Goal: Task Accomplishment & Management: Complete application form

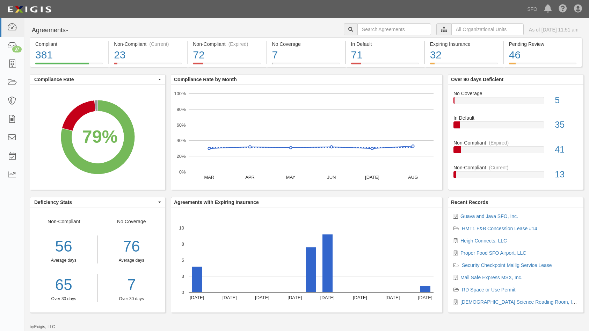
click at [52, 27] on button "Agreements" at bounding box center [56, 30] width 52 height 14
click at [57, 42] on link "Parties" at bounding box center [57, 44] width 55 height 9
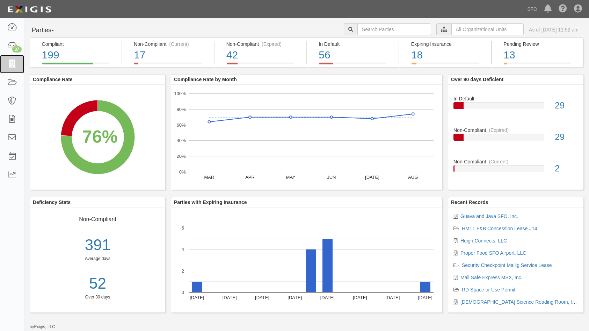
drag, startPoint x: 14, startPoint y: 66, endPoint x: 156, endPoint y: 22, distance: 149.1
click at [14, 66] on icon at bounding box center [12, 64] width 10 height 8
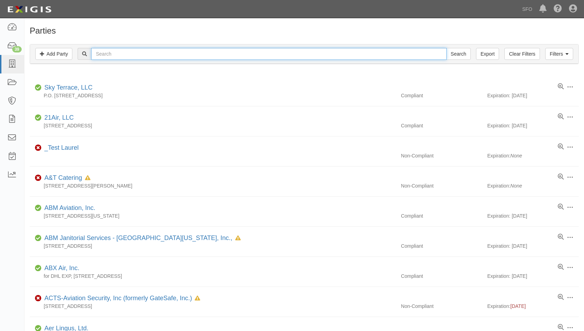
click at [122, 49] on input "text" at bounding box center [268, 54] width 355 height 12
type input "psy"
click at [446, 48] on input "Search" at bounding box center [458, 54] width 24 height 12
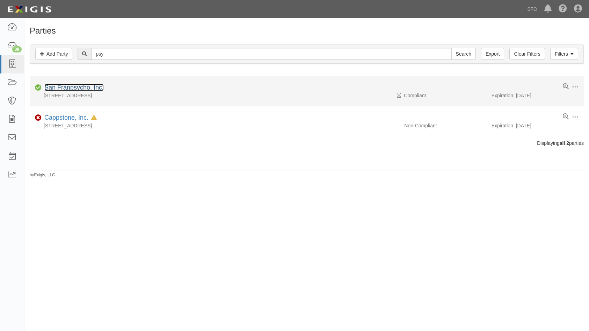
click at [79, 89] on link "San Franpsycho, Inc." at bounding box center [73, 87] width 59 height 7
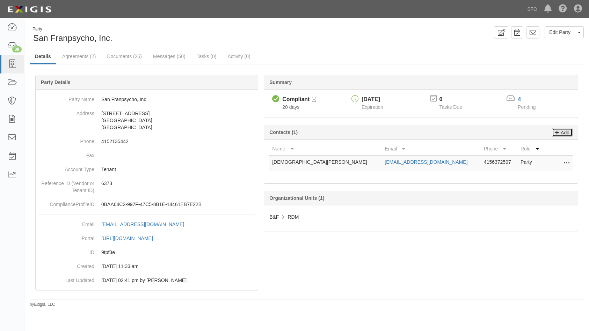
click at [560, 130] on p "Add" at bounding box center [564, 132] width 10 height 8
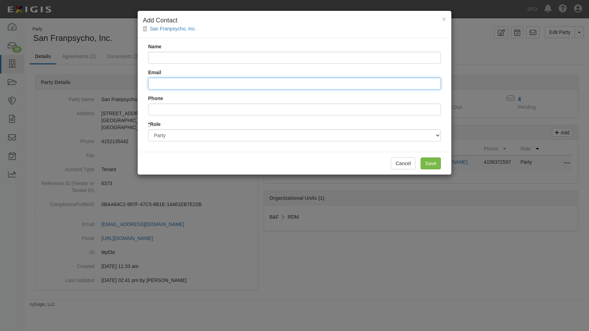
click at [173, 81] on input "Email" at bounding box center [294, 84] width 293 height 12
paste input "Darren Racusen <darren@celium.biz>"
drag, startPoint x: 189, startPoint y: 85, endPoint x: 98, endPoint y: 77, distance: 91.6
click at [98, 77] on div "× Add Contact San Franpsycho, Inc. Name Email Darren Racusen <darren@celium.biz…" at bounding box center [294, 165] width 589 height 331
type input "Darren Racusen <darren@celium.biz>"
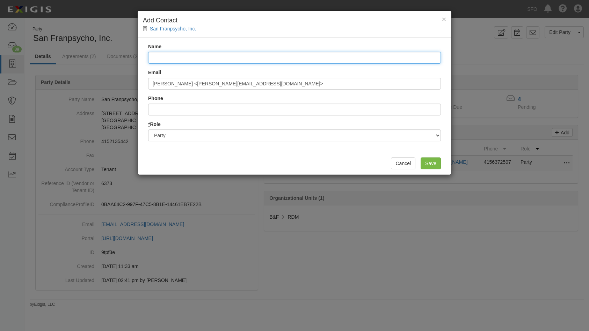
click at [178, 56] on input "Name" at bounding box center [294, 58] width 293 height 12
paste input "Darren Racusen"
type input "Darren Racusen"
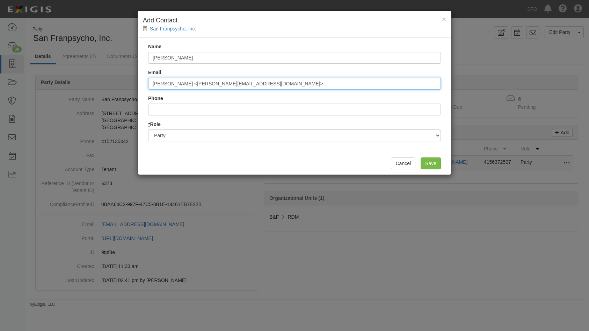
drag, startPoint x: 193, startPoint y: 83, endPoint x: 48, endPoint y: 77, distance: 145.5
click at [43, 77] on div "× Add Contact San Franpsycho, Inc. Name Darren Racusen Email Darren Racusen <da…" at bounding box center [294, 165] width 589 height 331
click at [201, 82] on input "darren@celium.biz>" at bounding box center [294, 84] width 293 height 12
type input "darren@celium.biz"
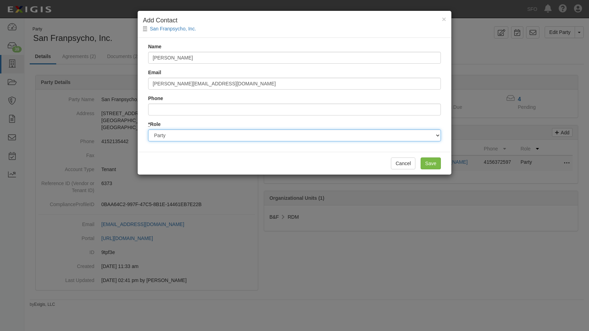
click at [318, 137] on select "Party Broker Other" at bounding box center [294, 135] width 293 height 12
select select "Broker"
click at [148, 129] on select "Party Broker Other" at bounding box center [294, 135] width 293 height 12
click at [434, 160] on input "Save" at bounding box center [431, 163] width 20 height 12
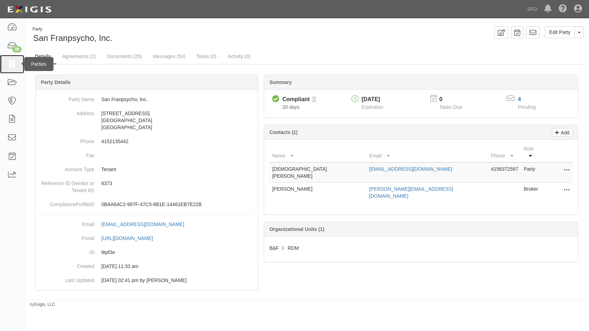
click at [6, 66] on link at bounding box center [12, 64] width 24 height 19
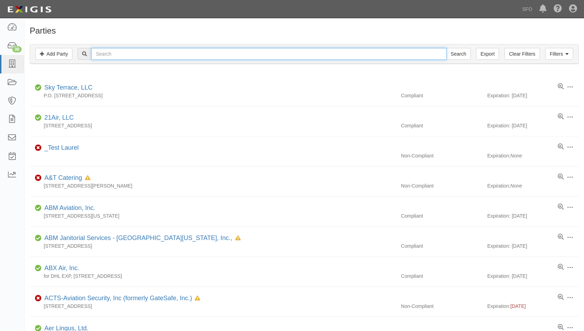
click at [148, 56] on input "text" at bounding box center [268, 54] width 355 height 12
type input "[PERSON_NAME]"
click at [446, 48] on input "Search" at bounding box center [458, 54] width 24 height 12
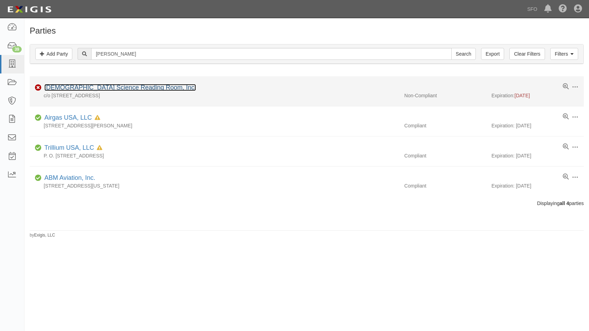
click at [72, 89] on link "[DEMOGRAPHIC_DATA] Science Reading Room, Inc." at bounding box center [120, 87] width 152 height 7
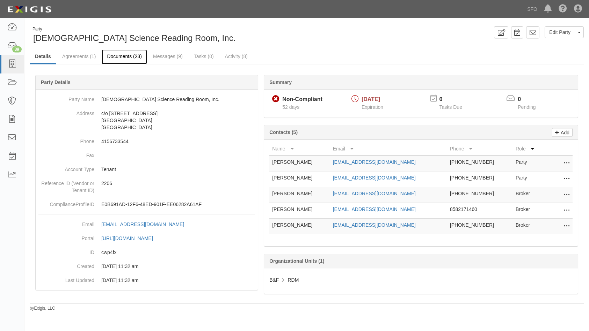
click at [113, 57] on link "Documents (23)" at bounding box center [124, 56] width 45 height 15
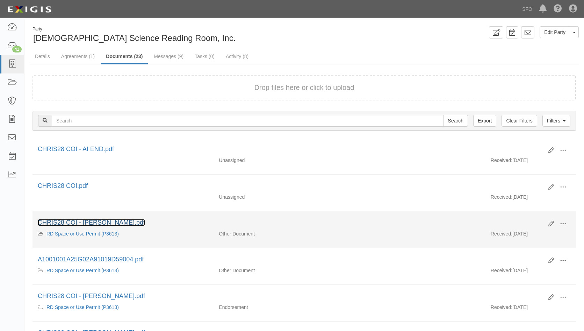
click at [102, 219] on link "CHRIS28 COI - GL WOS.pdf" at bounding box center [91, 222] width 107 height 7
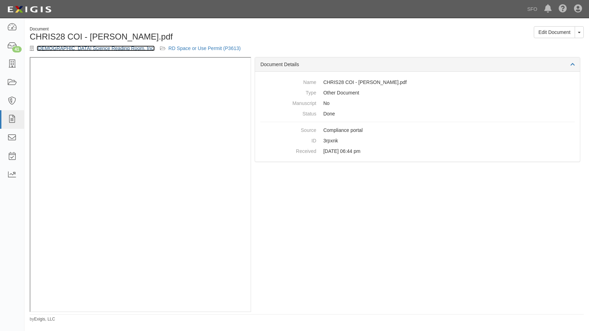
click at [67, 48] on link "[DEMOGRAPHIC_DATA] Science Reading Room, Inc." at bounding box center [96, 48] width 118 height 6
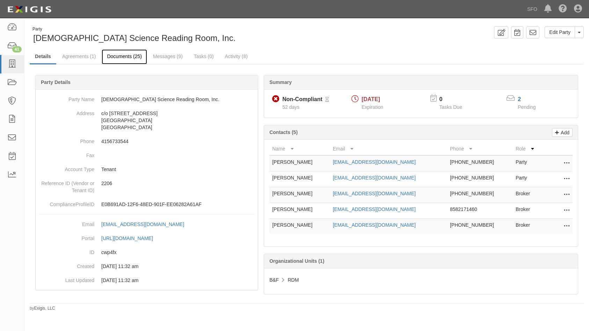
click at [133, 57] on link "Documents (25)" at bounding box center [124, 56] width 45 height 15
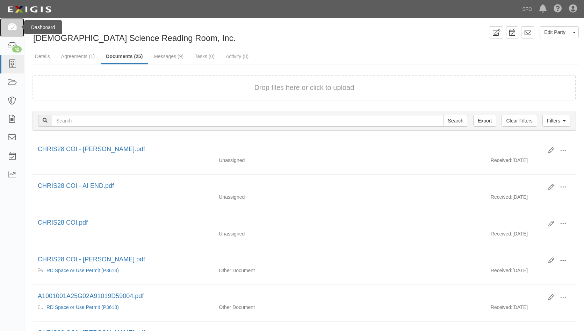
click at [13, 28] on icon at bounding box center [12, 27] width 10 height 8
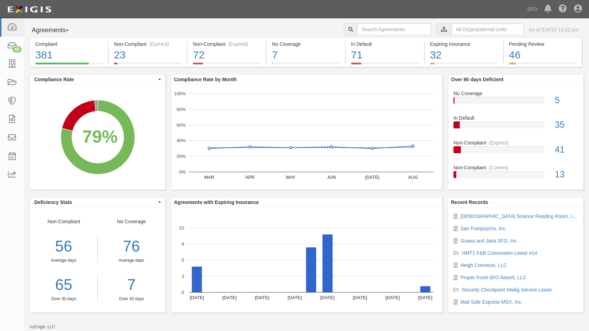
click at [66, 32] on button "Agreements" at bounding box center [56, 30] width 52 height 14
click at [62, 46] on link "Parties" at bounding box center [57, 44] width 55 height 9
